Goal: Find specific page/section: Find specific page/section

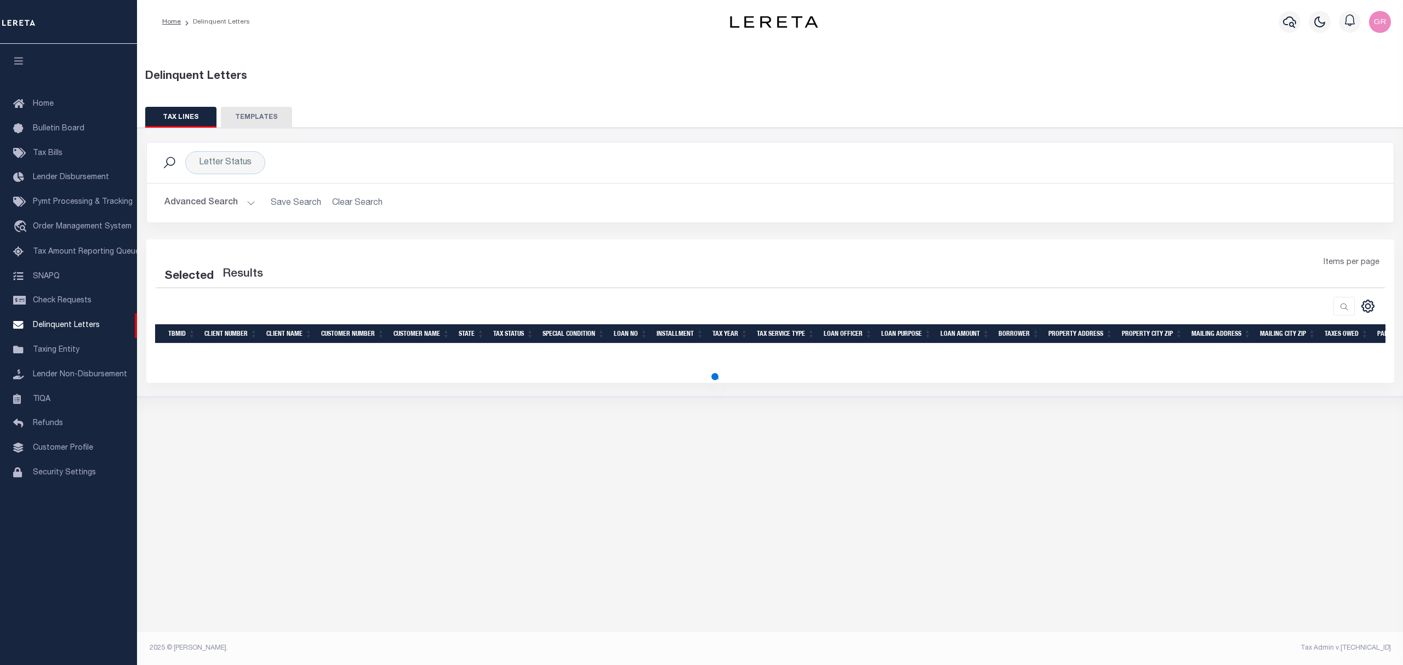
click at [265, 119] on button "TEMPLATES" at bounding box center [256, 117] width 71 height 21
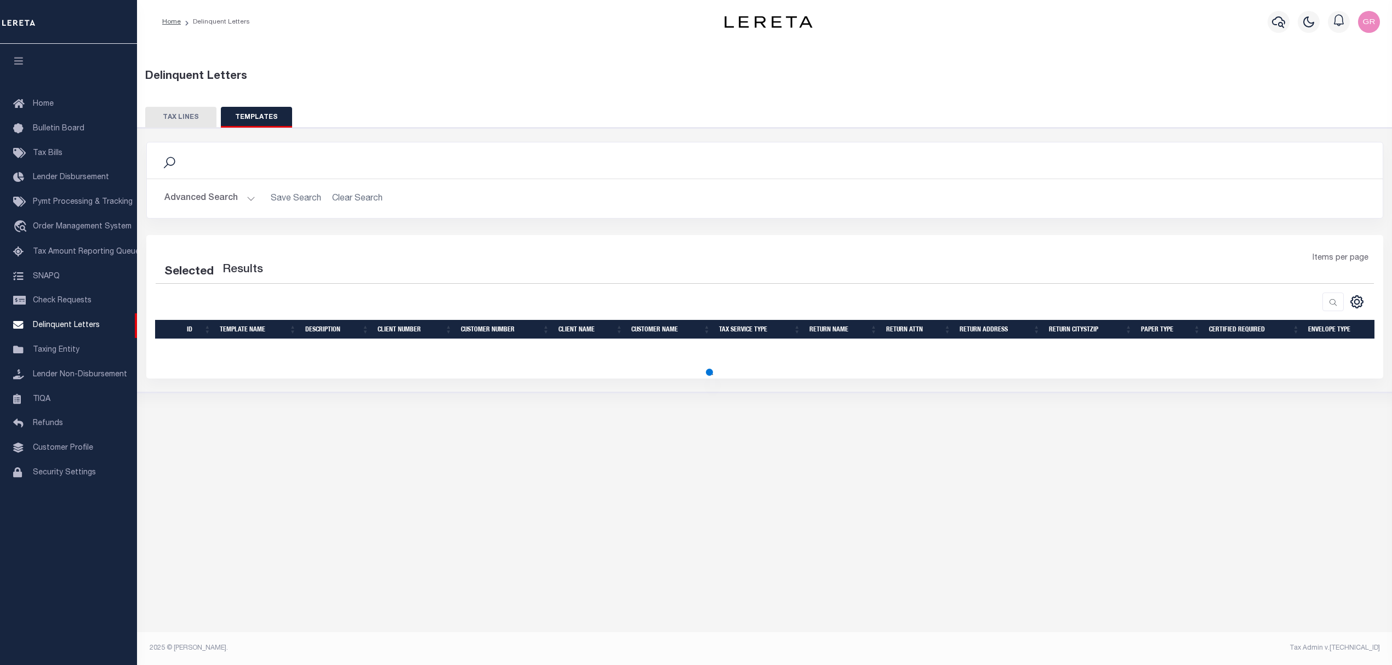
select select "100"
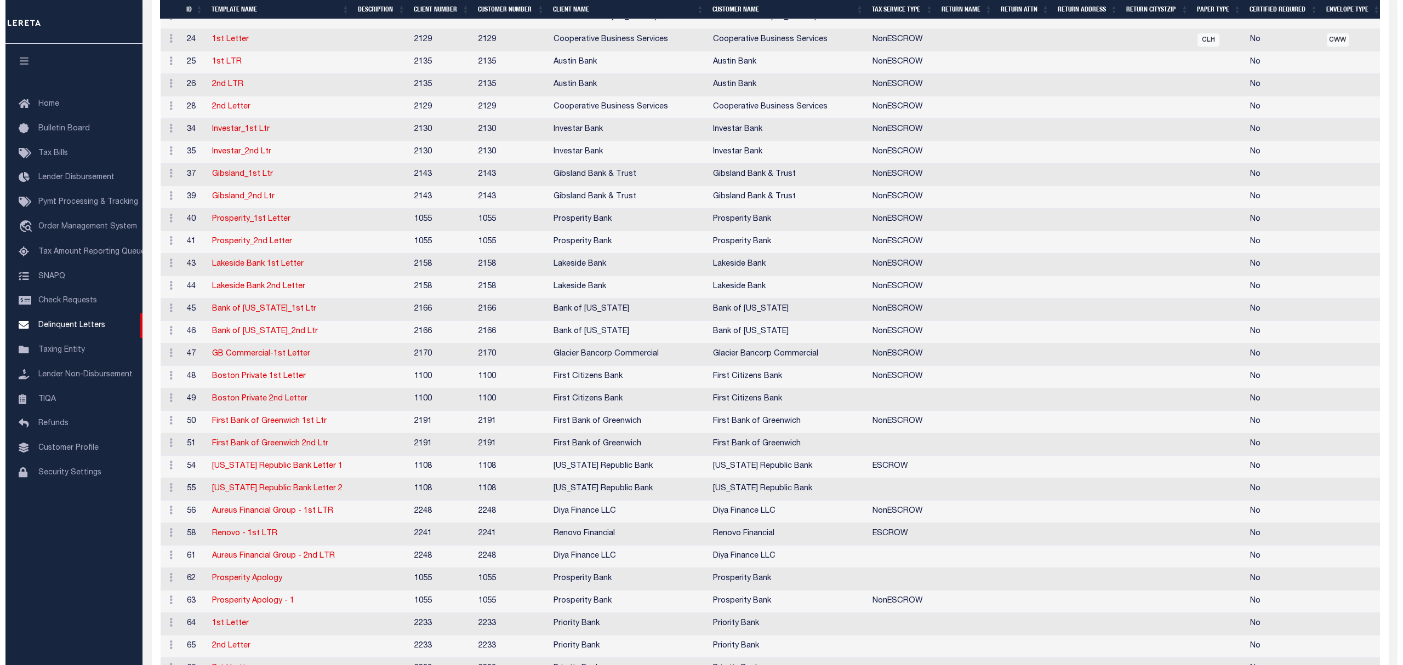
scroll to position [196, 0]
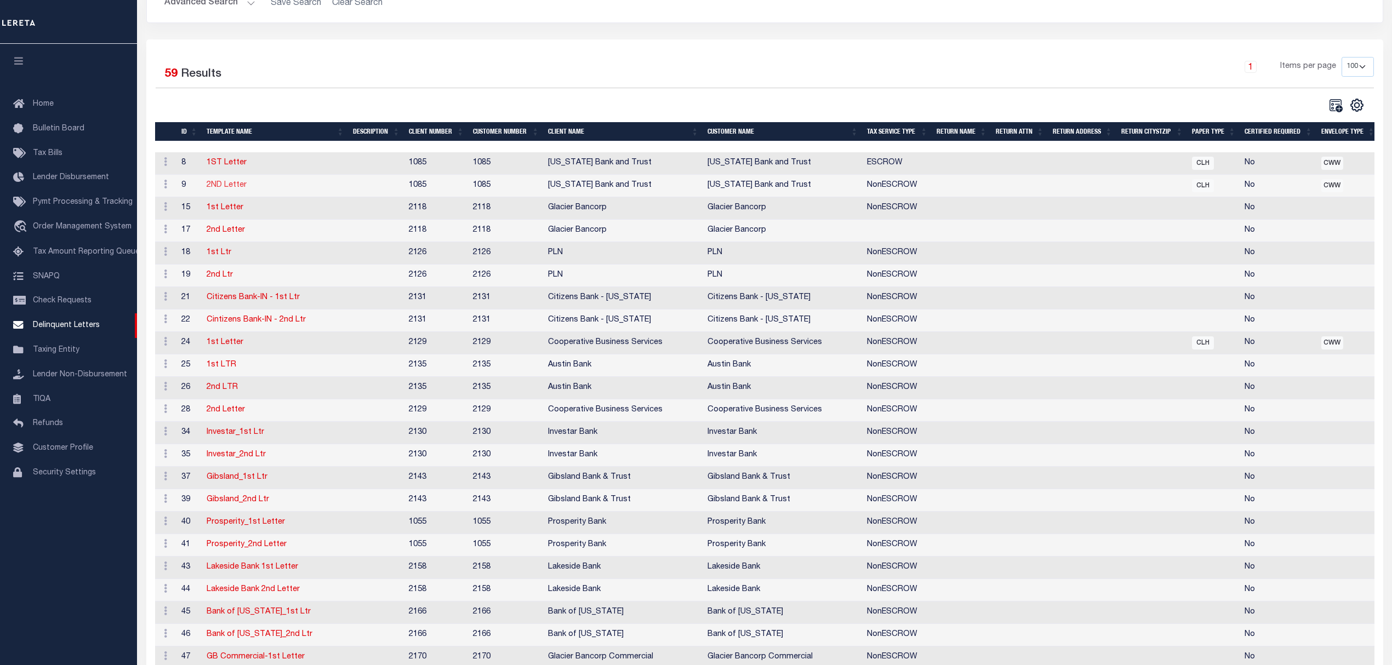
click at [233, 184] on link "2ND Letter" at bounding box center [227, 185] width 40 height 8
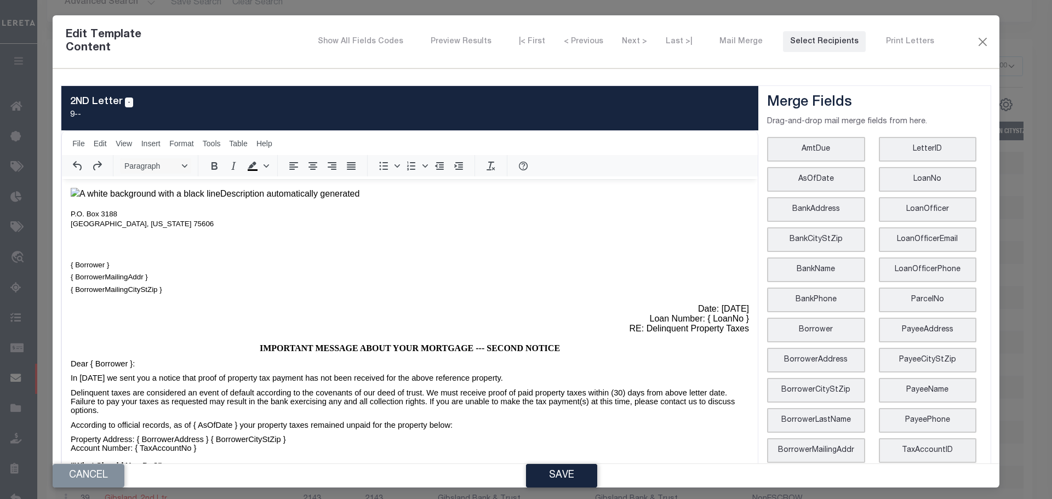
scroll to position [136, 0]
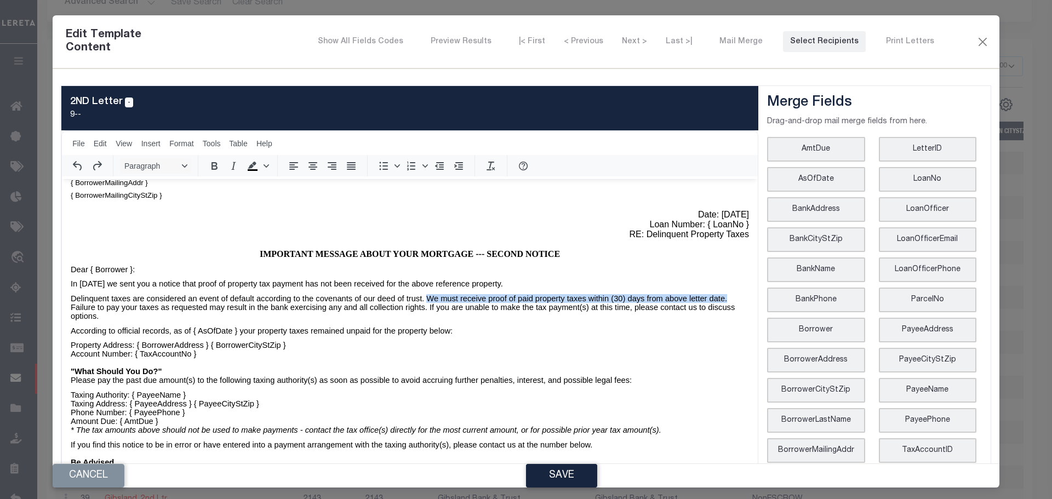
drag, startPoint x: 660, startPoint y: 296, endPoint x: 399, endPoint y: 295, distance: 260.9
click at [399, 295] on p "Delinquent taxes are considered an event of default according to the covenants …" at bounding box center [410, 307] width 678 height 26
drag, startPoint x: 70, startPoint y: 281, endPoint x: 134, endPoint y: 279, distance: 64.7
click at [134, 278] on html "P.O. [GEOGRAPHIC_DATA][US_STATE] { Borrower } { BorrowerMailingAddr } { Borrowe…" at bounding box center [410, 333] width 696 height 497
drag, startPoint x: 104, startPoint y: 278, endPoint x: 94, endPoint y: 278, distance: 9.9
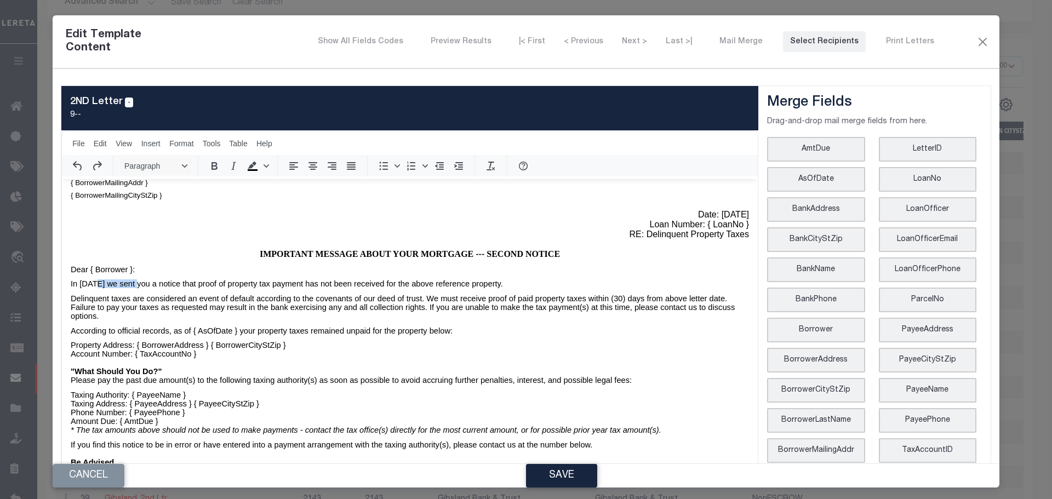
click at [94, 279] on p "In [DATE] we sent you a notice that proof of property tax payment has not been …" at bounding box center [410, 283] width 678 height 9
click at [977, 36] on button "Close" at bounding box center [983, 42] width 13 height 14
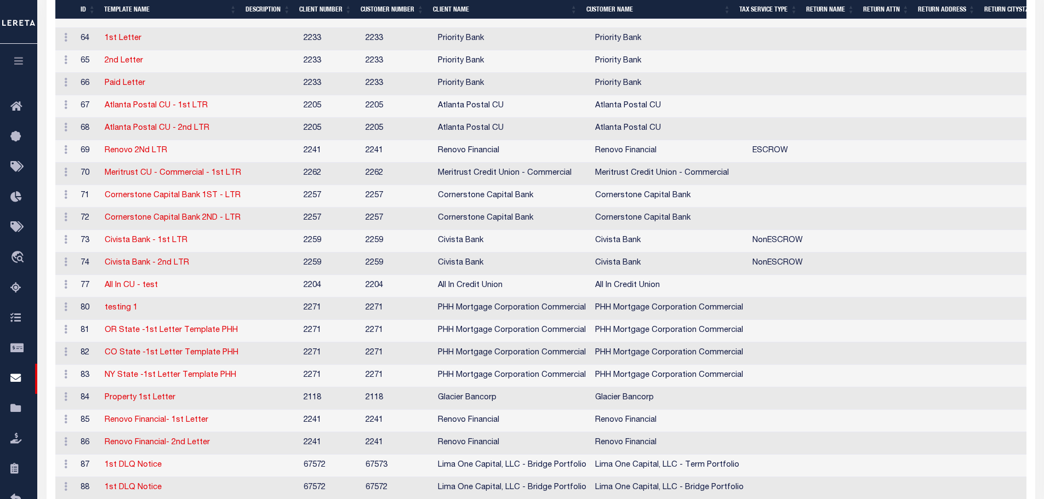
scroll to position [1228, 0]
